Goal: Communication & Community: Connect with others

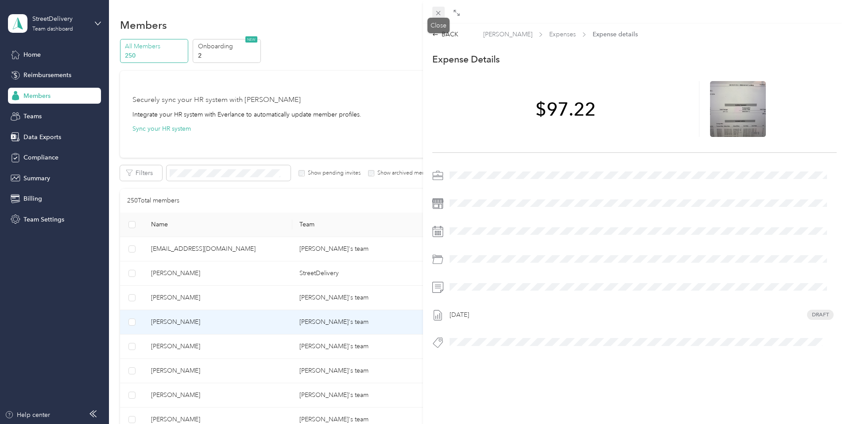
click at [438, 15] on icon at bounding box center [438, 13] width 8 height 8
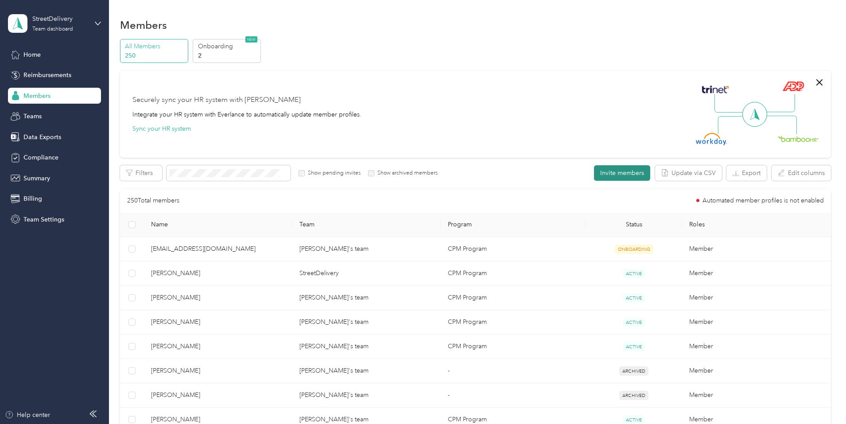
click at [594, 175] on button "Invite members" at bounding box center [622, 173] width 56 height 16
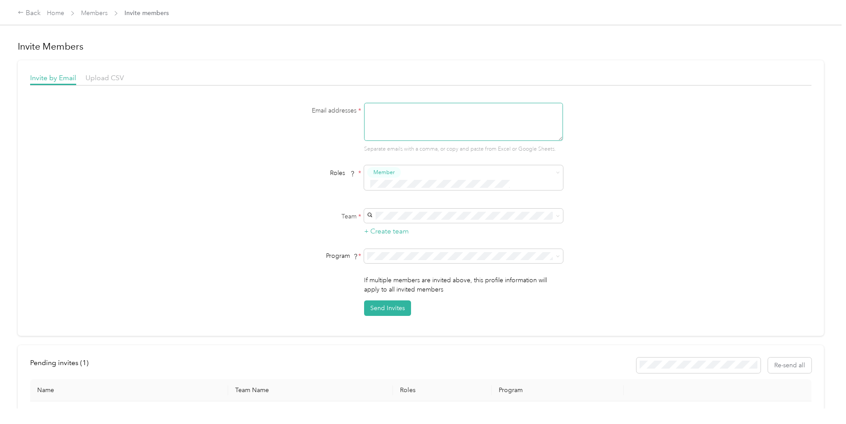
click at [373, 112] on textarea at bounding box center [463, 122] width 199 height 38
type textarea "[EMAIL_ADDRESS][DOMAIN_NAME]"
click at [396, 217] on span "[PERSON_NAME]'s team" at bounding box center [403, 216] width 69 height 8
